Goal: Task Accomplishment & Management: Complete application form

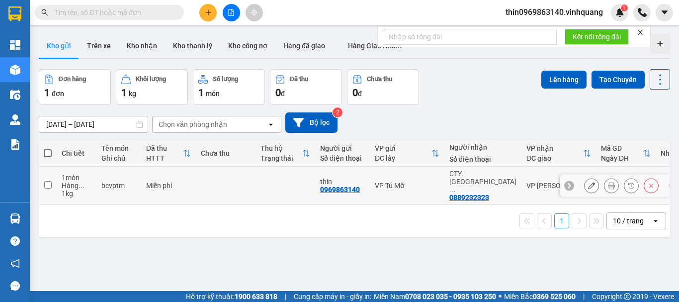
click at [48, 182] on input "checkbox" at bounding box center [47, 184] width 7 height 7
checkbox input "true"
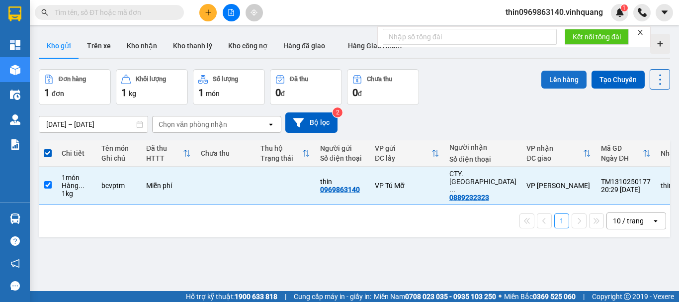
click at [550, 81] on button "Lên hàng" at bounding box center [564, 80] width 45 height 18
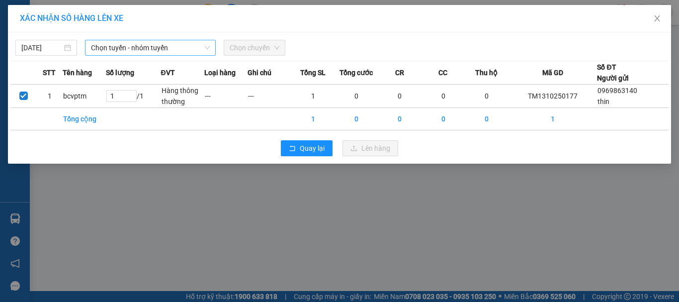
click at [132, 47] on span "Chọn tuyến - nhóm tuyến" at bounding box center [150, 47] width 119 height 15
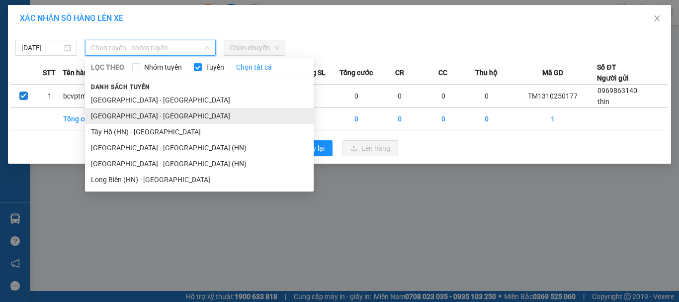
click at [120, 112] on li "[GEOGRAPHIC_DATA] - [GEOGRAPHIC_DATA]" at bounding box center [199, 116] width 229 height 16
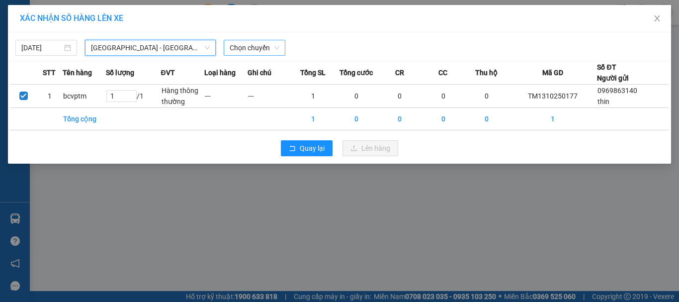
click at [256, 55] on div "Chọn chuyến" at bounding box center [255, 48] width 62 height 16
click at [114, 41] on span "[GEOGRAPHIC_DATA] - [GEOGRAPHIC_DATA]" at bounding box center [150, 47] width 119 height 15
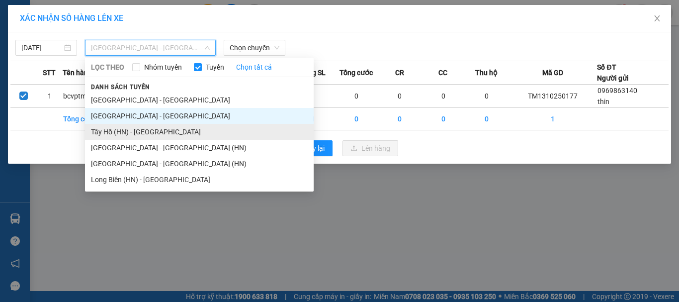
click at [119, 134] on li "Tây Hồ (HN) - [GEOGRAPHIC_DATA]" at bounding box center [199, 132] width 229 height 16
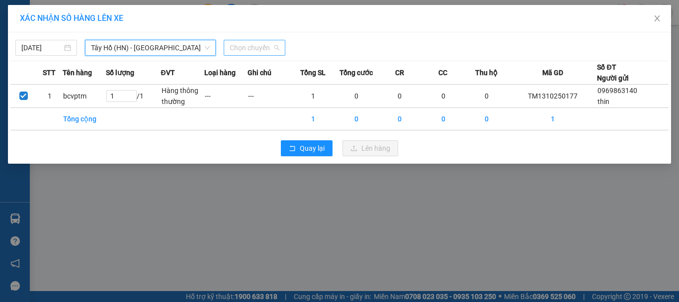
click at [247, 47] on span "Chọn chuyến" at bounding box center [255, 47] width 50 height 15
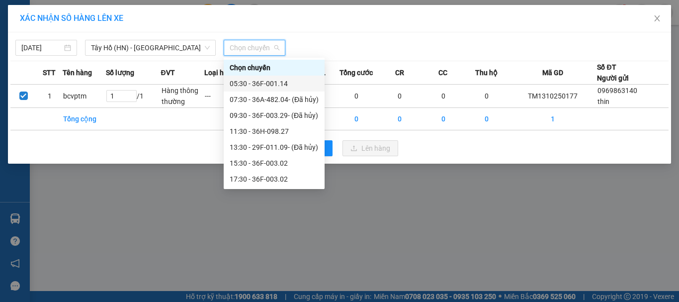
click at [250, 85] on div "05:30 - 36F-001.14" at bounding box center [274, 83] width 89 height 11
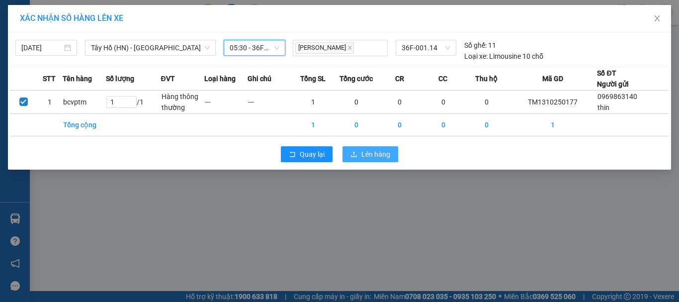
click at [386, 154] on span "Lên hàng" at bounding box center [376, 154] width 29 height 11
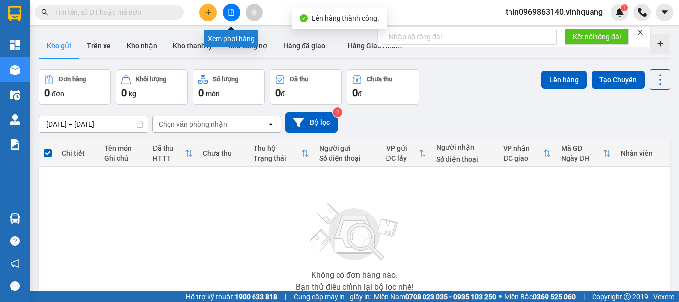
click at [227, 7] on button at bounding box center [231, 12] width 17 height 17
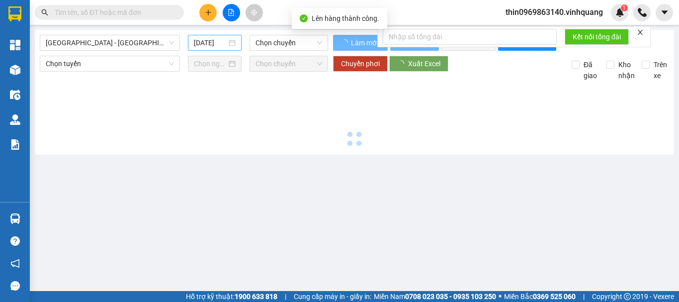
type input "[DATE]"
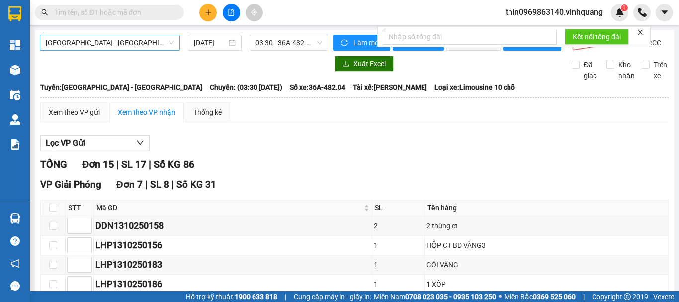
click at [89, 49] on span "[GEOGRAPHIC_DATA] - [GEOGRAPHIC_DATA]" at bounding box center [110, 42] width 128 height 15
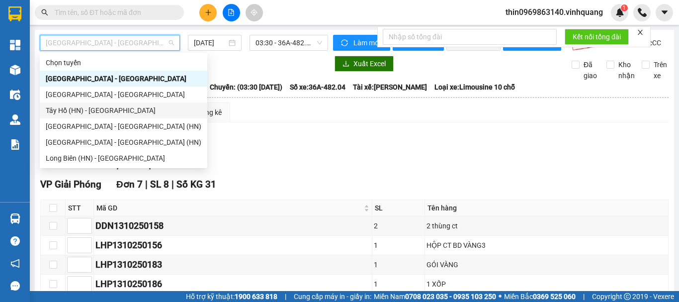
click at [73, 111] on div "Tây Hồ (HN) - [GEOGRAPHIC_DATA]" at bounding box center [124, 110] width 156 height 11
type input "[DATE]"
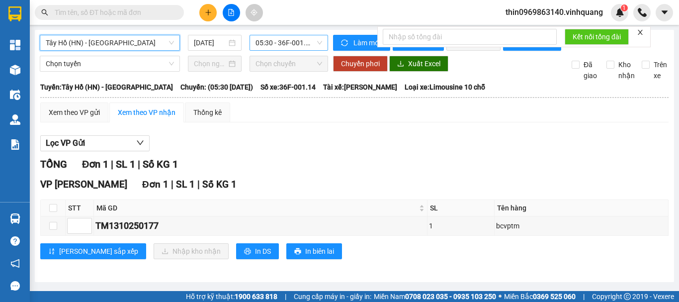
click at [273, 43] on span "05:30 - 36F-001.14" at bounding box center [289, 42] width 67 height 15
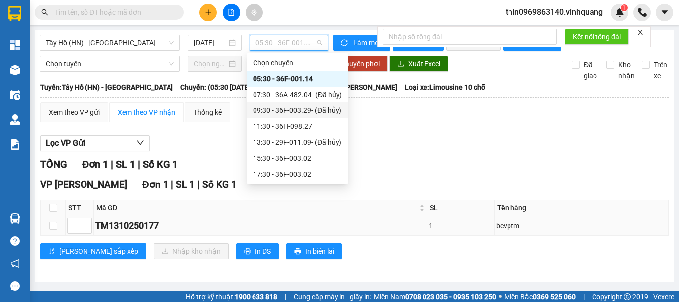
click at [379, 233] on div "TM1310250177" at bounding box center [260, 226] width 330 height 14
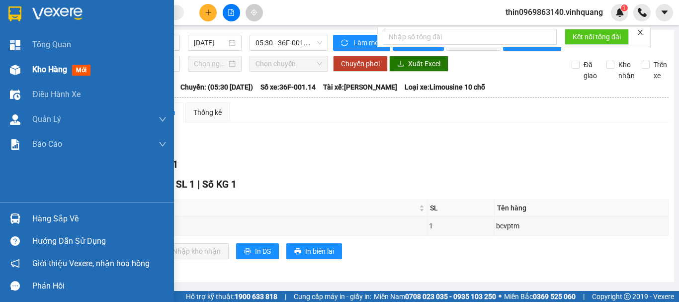
click at [50, 68] on span "Kho hàng" at bounding box center [49, 69] width 35 height 9
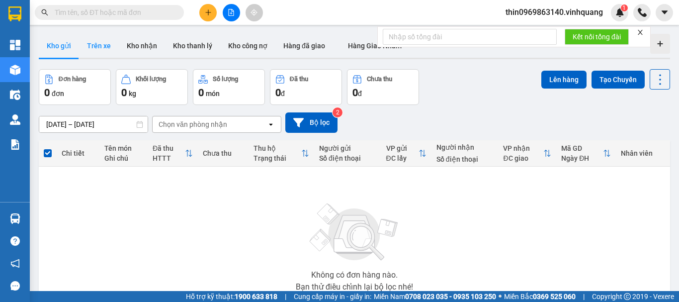
click at [87, 44] on button "Trên xe" at bounding box center [99, 46] width 40 height 24
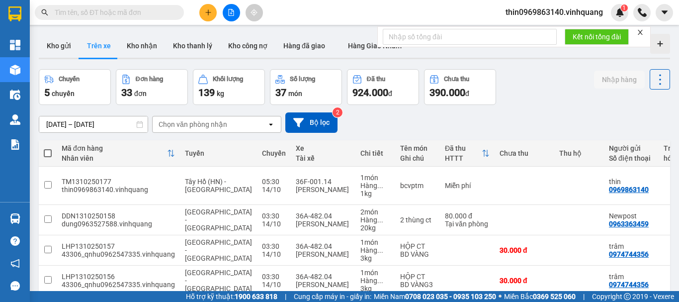
click at [179, 126] on div "Chọn văn phòng nhận" at bounding box center [193, 124] width 69 height 10
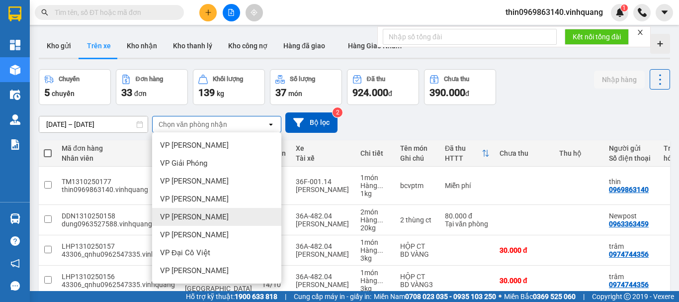
scroll to position [72, 0]
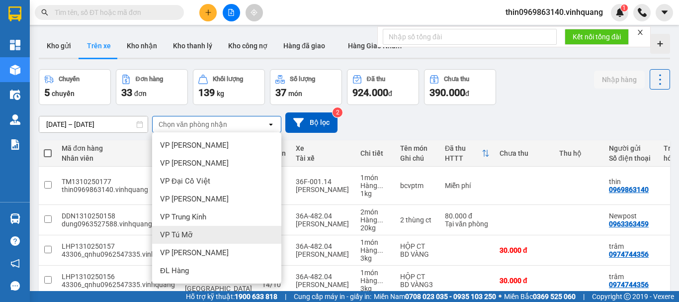
click at [192, 229] on div "VP Tú Mỡ" at bounding box center [216, 235] width 129 height 18
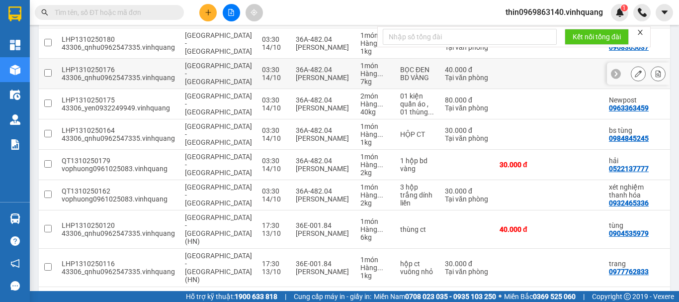
scroll to position [50, 0]
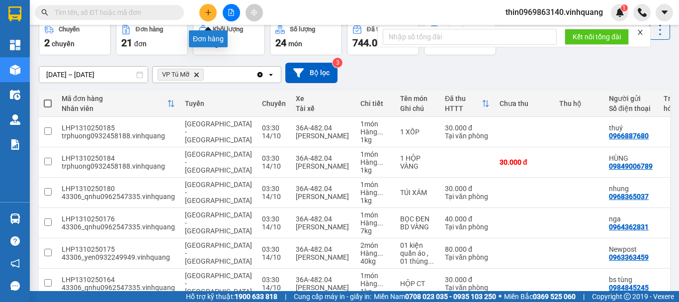
click at [206, 17] on button at bounding box center [207, 12] width 17 height 17
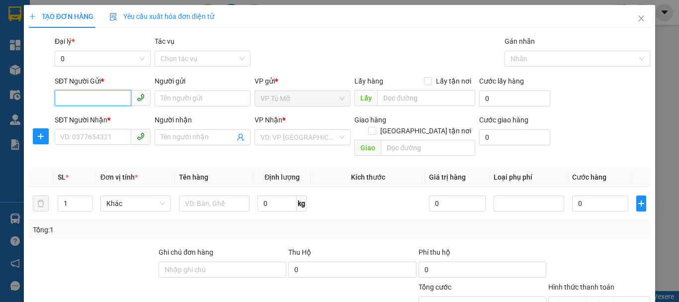
click at [79, 98] on input "SĐT Người Gửi *" at bounding box center [93, 98] width 77 height 16
type input "0966453559"
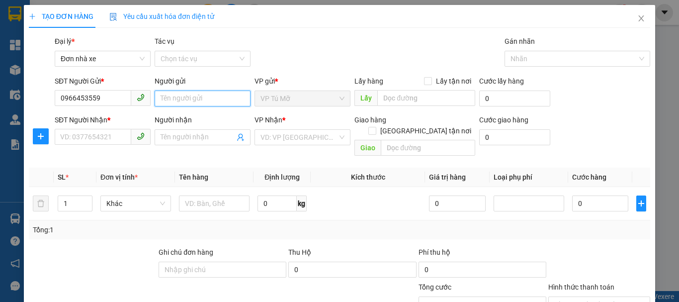
click at [199, 101] on input "Người gửi" at bounding box center [203, 99] width 96 height 16
type input "vân anh"
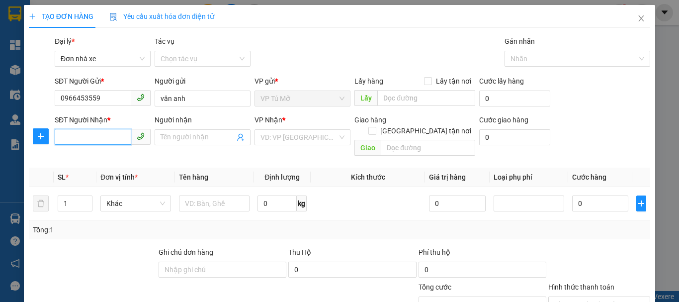
click at [102, 138] on input "SĐT Người Nhận *" at bounding box center [93, 137] width 77 height 16
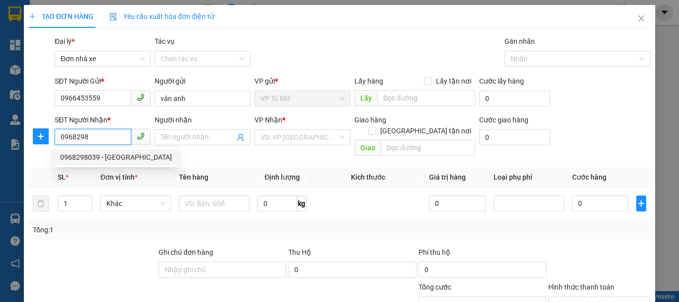
click at [106, 159] on div "0968298039 - [GEOGRAPHIC_DATA]" at bounding box center [116, 157] width 112 height 11
type input "0968298039"
type input "hà"
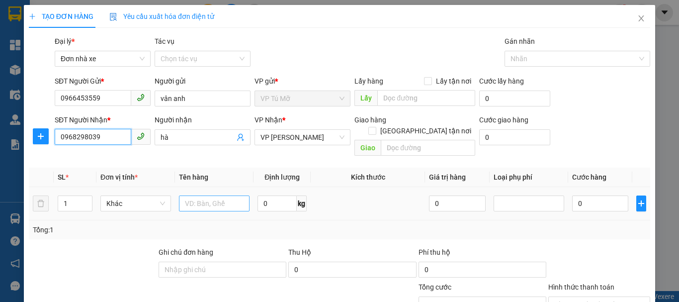
type input "0968298039"
click at [217, 195] on input "text" at bounding box center [214, 203] width 71 height 16
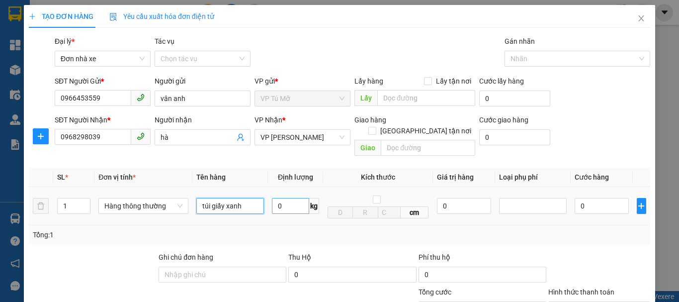
type input "túi giấy xanh"
click at [294, 198] on input "0" at bounding box center [290, 206] width 37 height 16
type input "1"
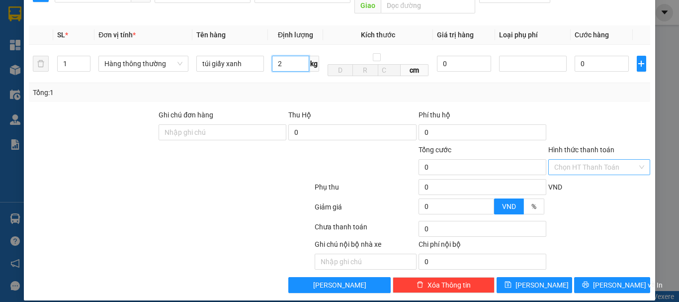
type input "2"
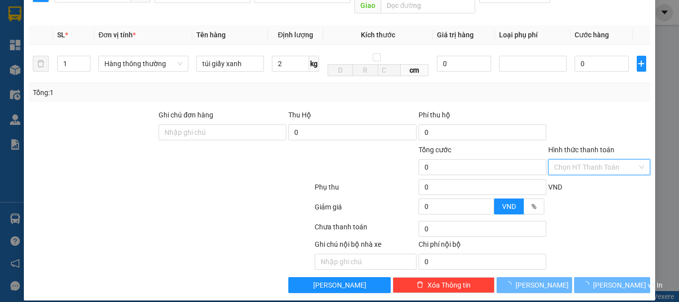
click at [595, 160] on input "Hình thức thanh toán" at bounding box center [595, 167] width 83 height 15
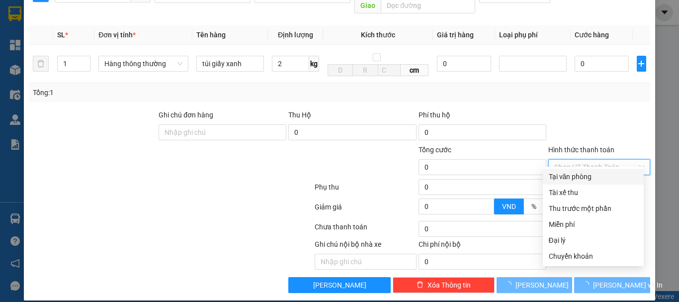
click at [576, 178] on div "Tại văn phòng" at bounding box center [593, 176] width 89 height 11
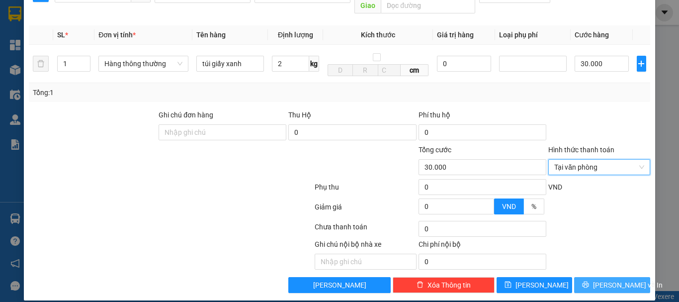
type input "30.000"
click at [612, 279] on span "[PERSON_NAME] và In" at bounding box center [628, 284] width 70 height 11
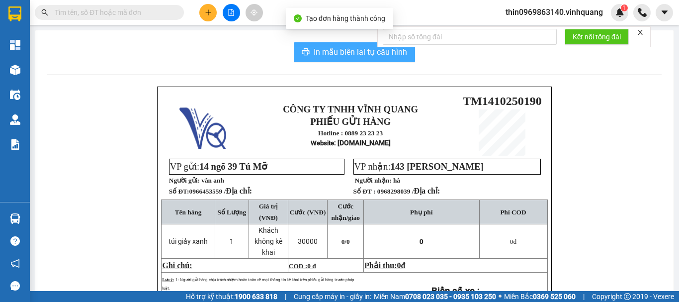
click at [338, 54] on span "In mẫu biên lai tự cấu hình" at bounding box center [360, 52] width 93 height 12
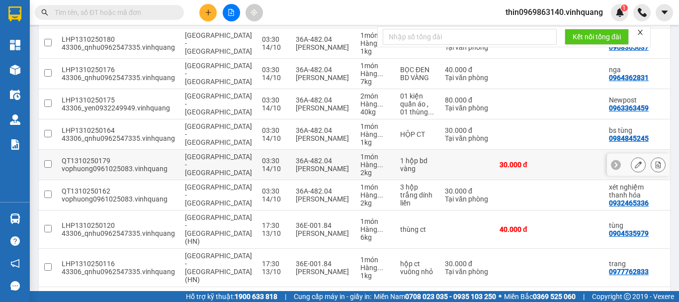
scroll to position [224, 0]
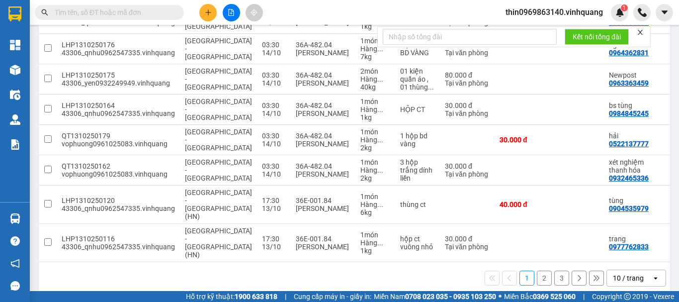
click at [537, 271] on button "2" at bounding box center [544, 278] width 15 height 15
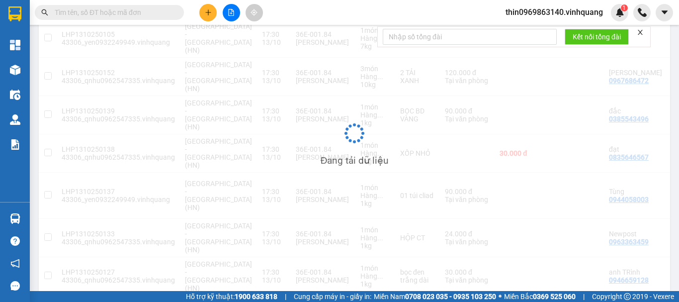
scroll to position [46, 0]
